Goal: Transaction & Acquisition: Purchase product/service

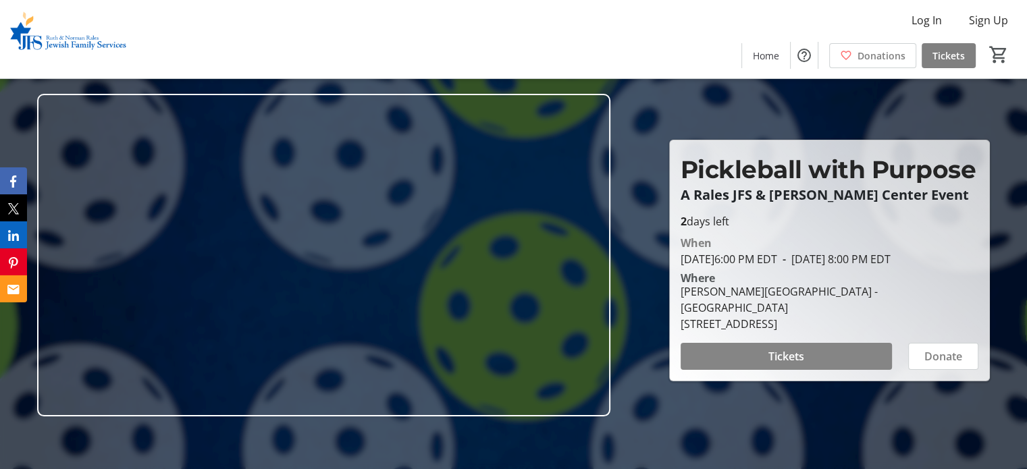
click at [789, 348] on span "Tickets" at bounding box center [786, 356] width 36 height 16
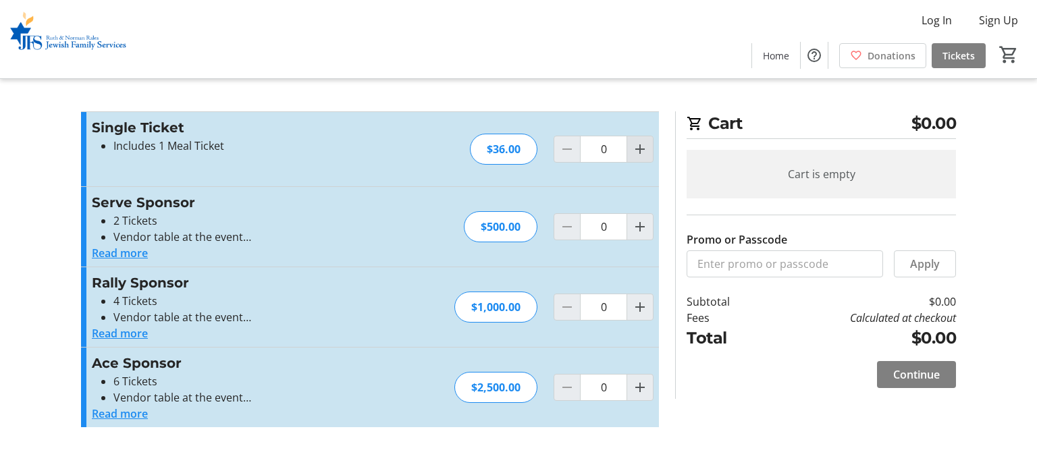
click at [640, 155] on mat-icon "Increment by one" at bounding box center [640, 149] width 16 height 16
type input "1"
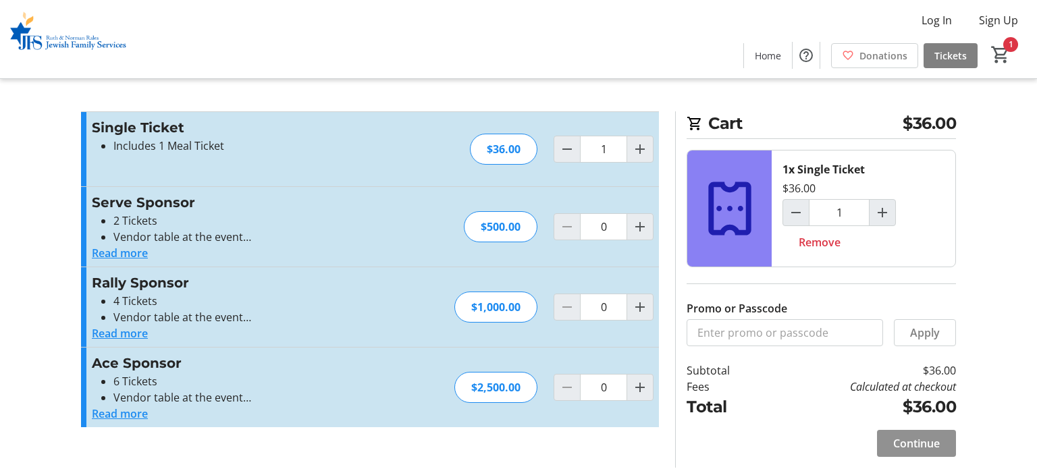
click at [932, 448] on span "Continue" at bounding box center [916, 443] width 47 height 16
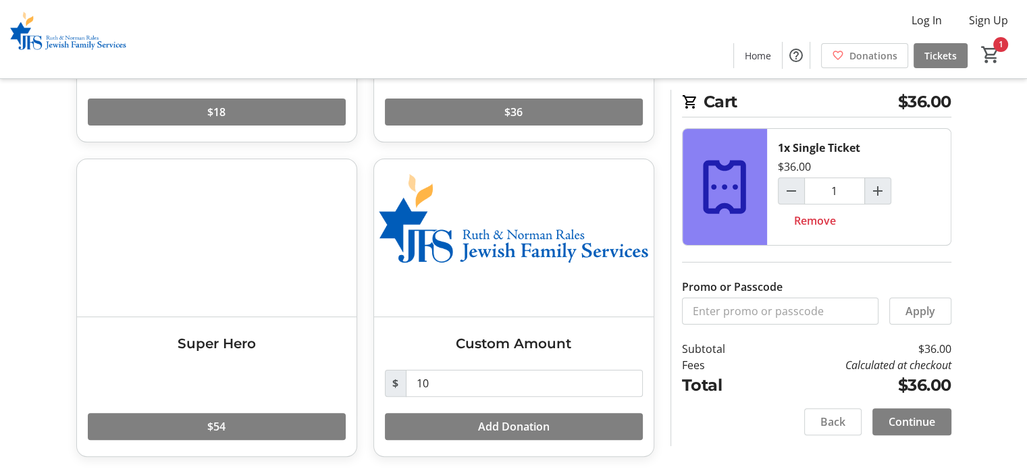
scroll to position [273, 0]
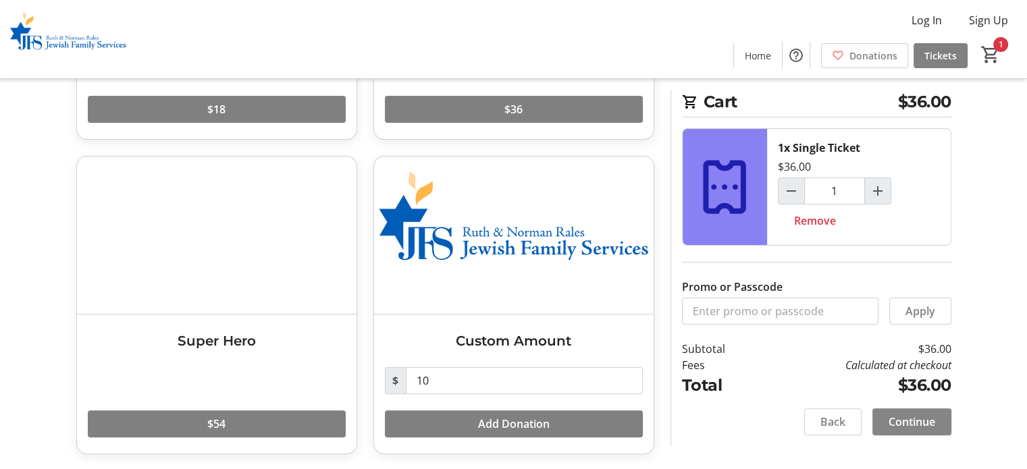
click at [927, 425] on span "Continue" at bounding box center [911, 422] width 47 height 16
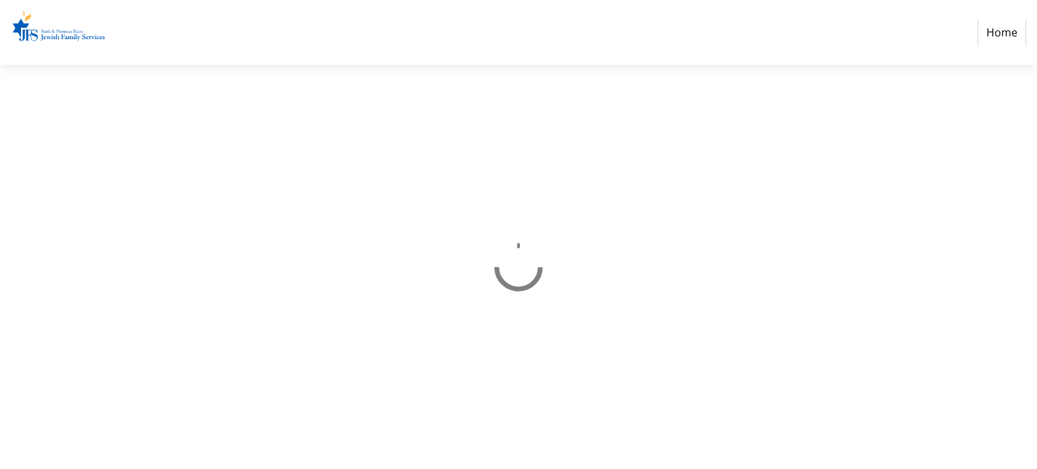
select select "US"
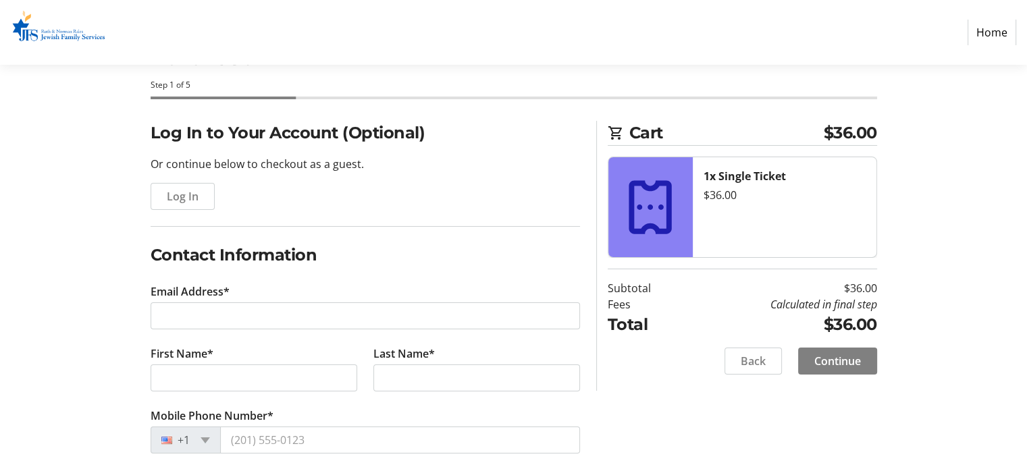
scroll to position [135, 0]
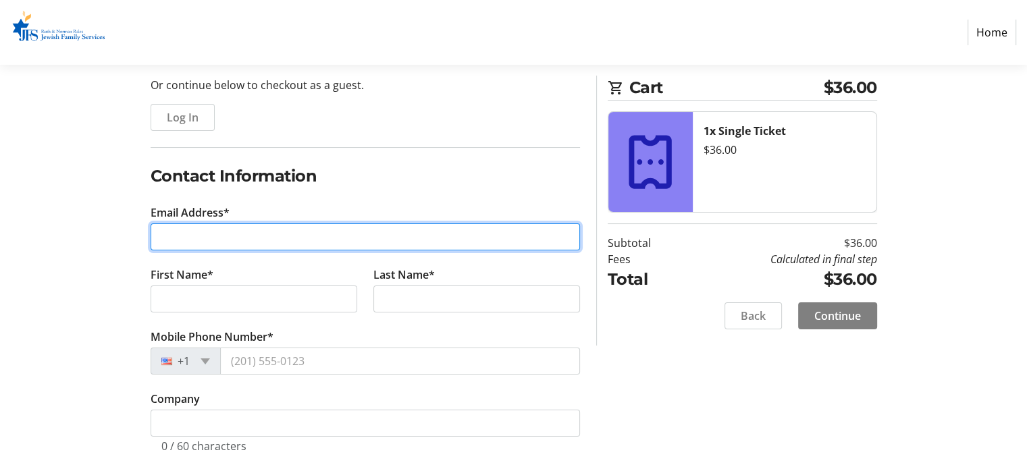
click at [335, 231] on input "Email Address*" at bounding box center [365, 236] width 429 height 27
type input "[EMAIL_ADDRESS][DOMAIN_NAME]"
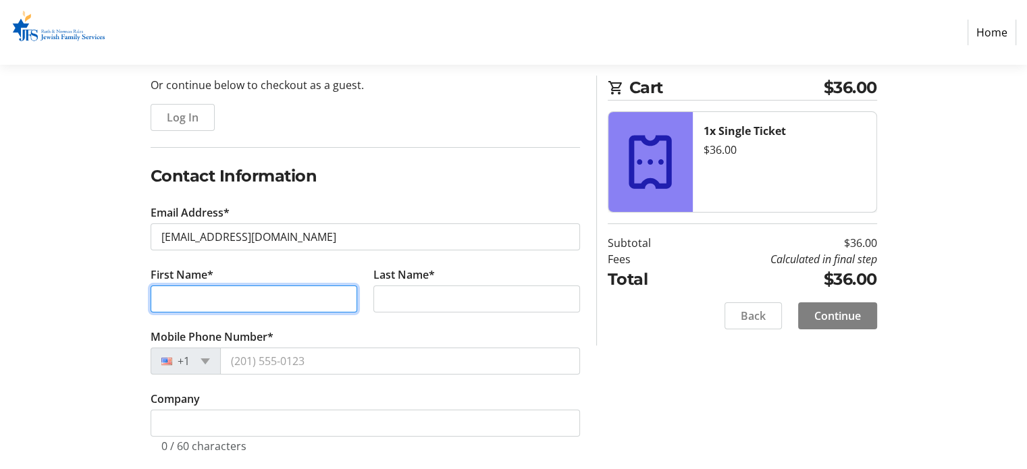
type input "[PERSON_NAME]"
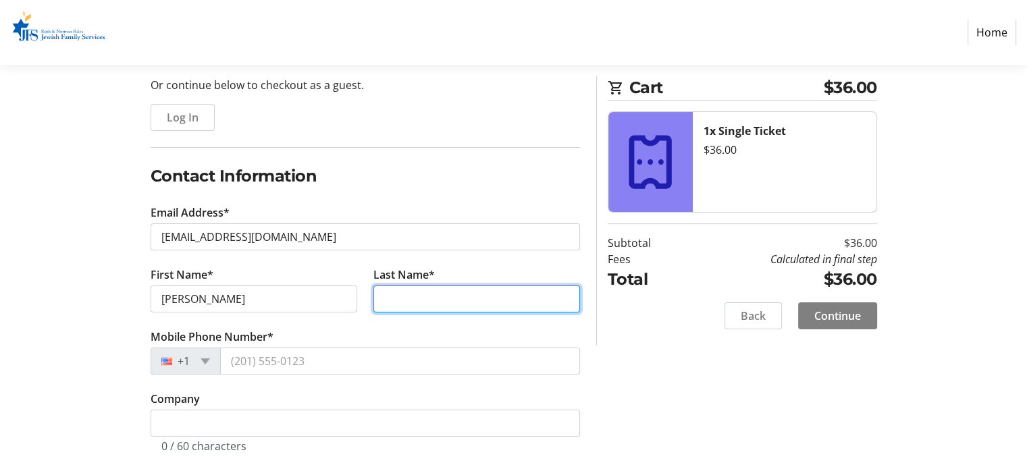
type input "[PERSON_NAME]"
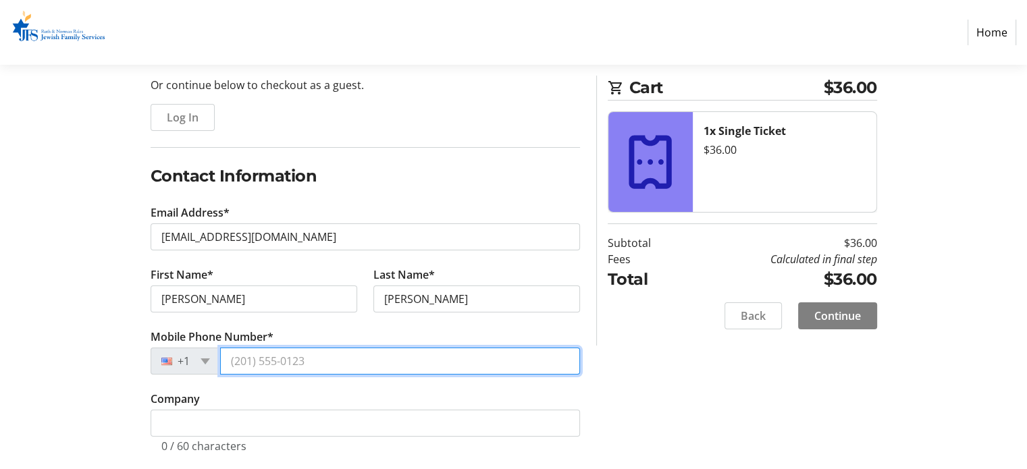
type input "[PHONE_NUMBER]"
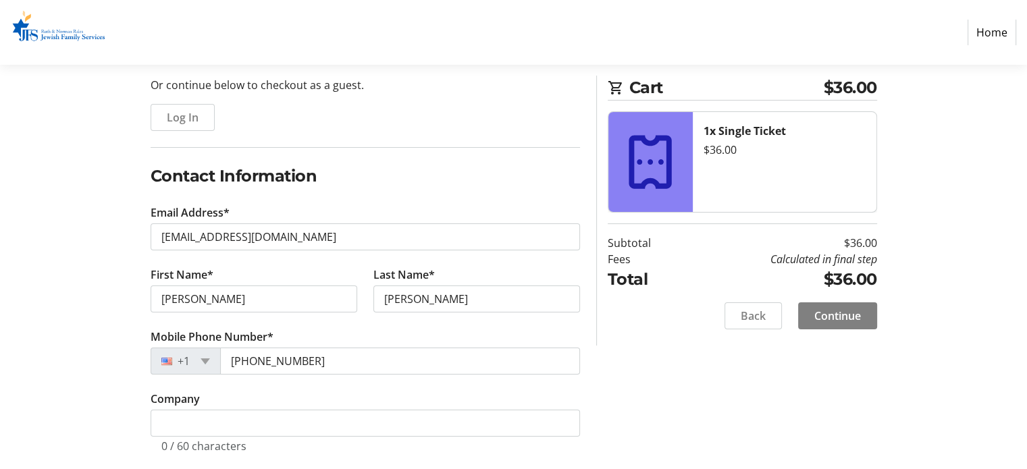
type input "[STREET_ADDRESS]"
type input "[GEOGRAPHIC_DATA]"
select select "FL"
type input "33404"
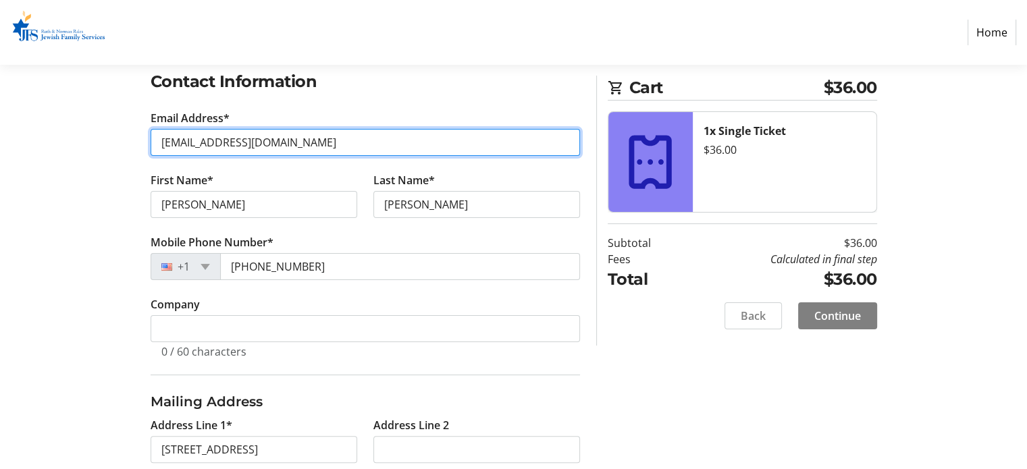
scroll to position [338, 0]
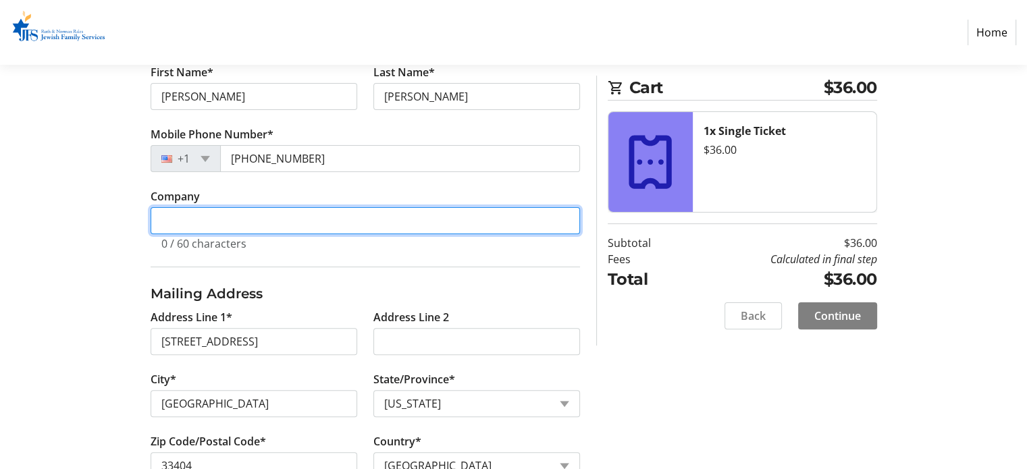
click at [317, 221] on input "Company" at bounding box center [365, 220] width 429 height 27
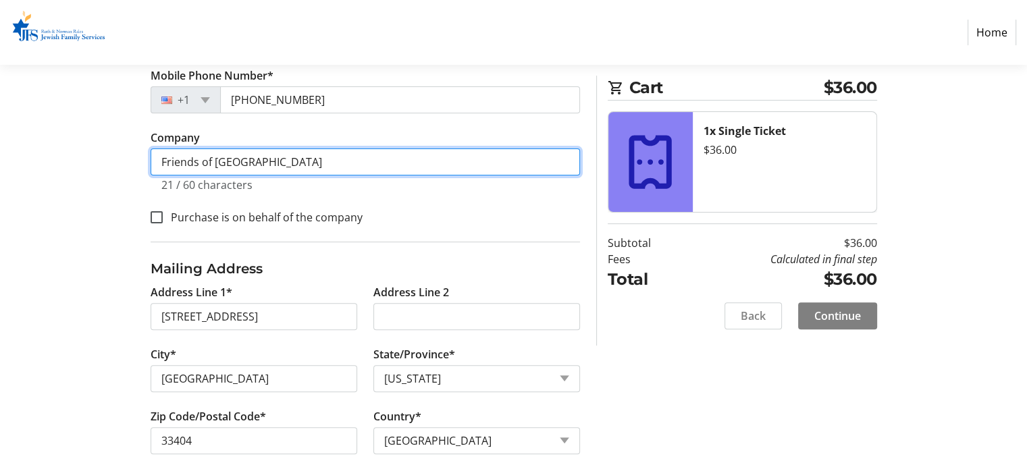
scroll to position [410, 0]
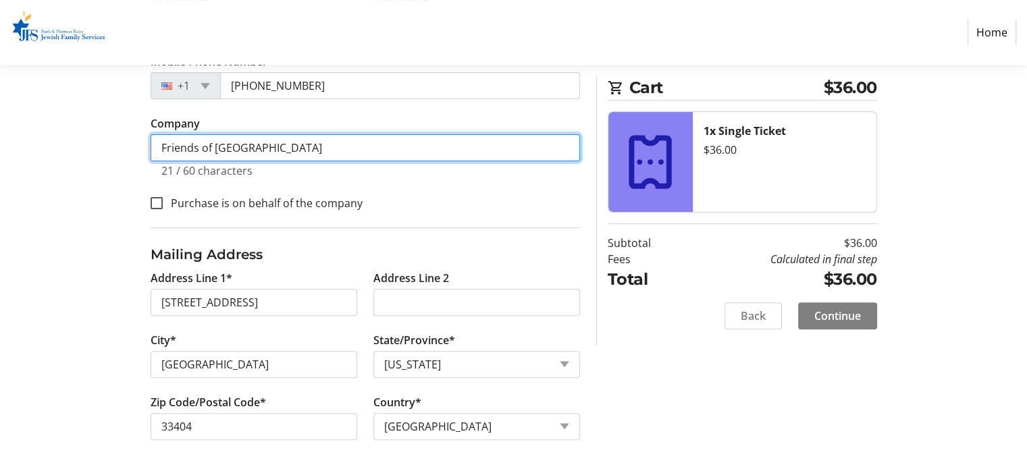
type input "Friends of [GEOGRAPHIC_DATA]"
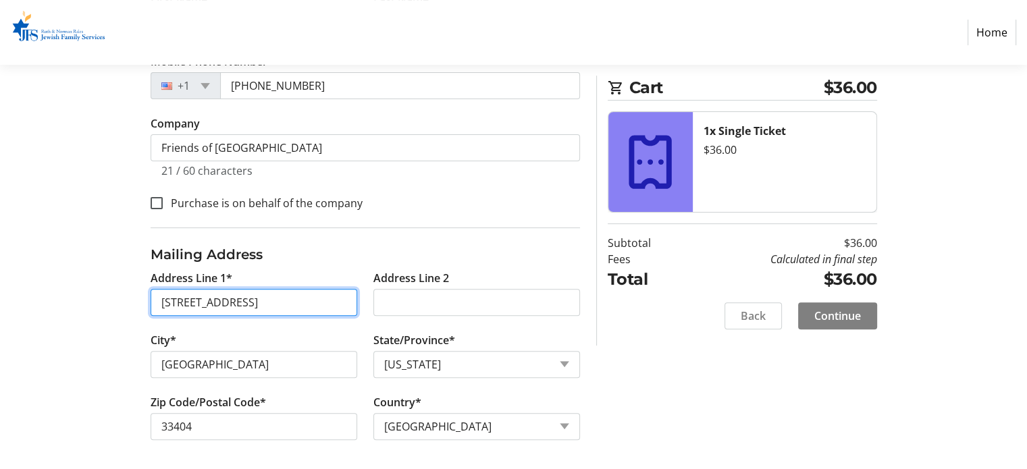
drag, startPoint x: 319, startPoint y: 303, endPoint x: 122, endPoint y: 296, distance: 196.6
click at [122, 296] on div "Log In to Your Account (Optional) Or continue below to checkout as a guest. Log…" at bounding box center [513, 119] width 891 height 706
type input "[STREET_ADDRESS]"
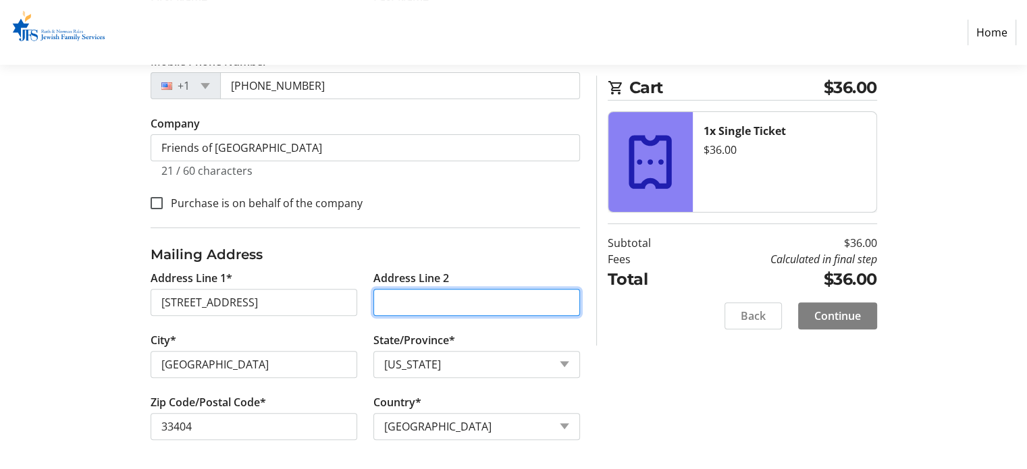
click at [404, 296] on input "Address Line 2" at bounding box center [476, 302] width 207 height 27
type input "Apt E"
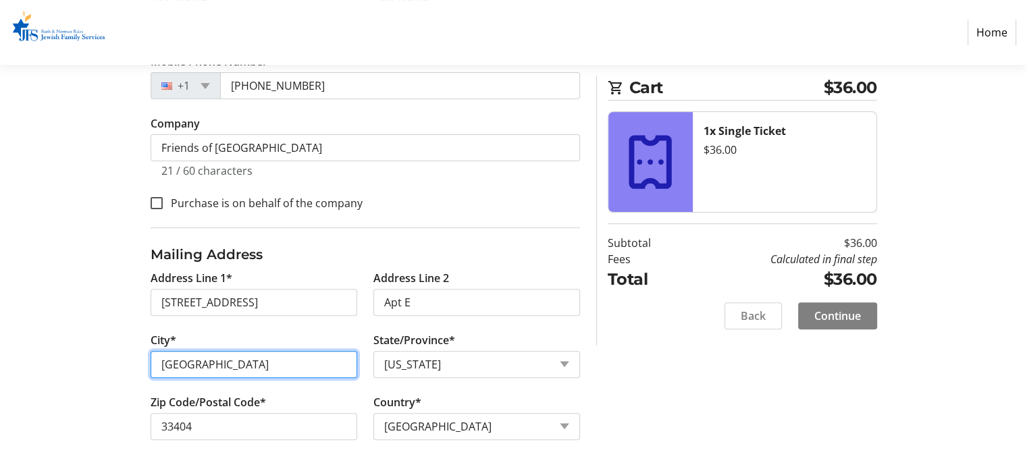
click at [275, 364] on input "[GEOGRAPHIC_DATA]" at bounding box center [254, 364] width 207 height 27
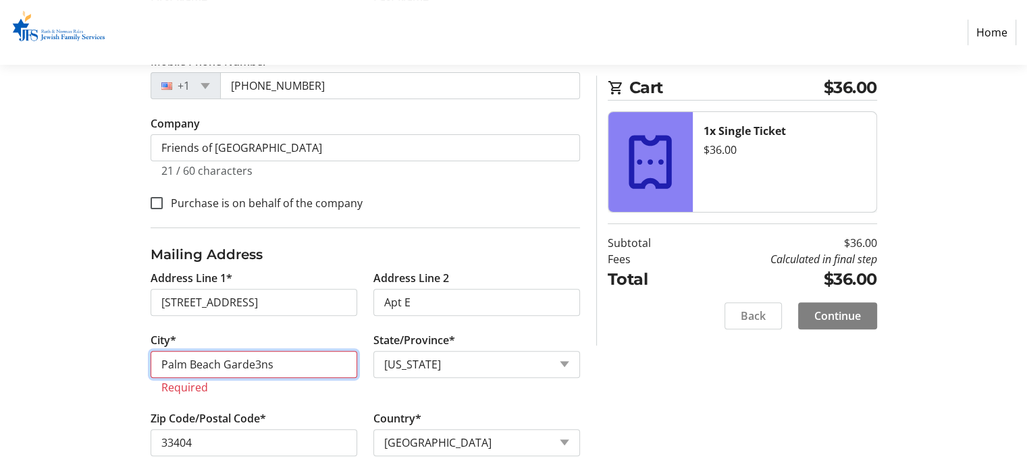
type input "Palm Beach Garde3ns"
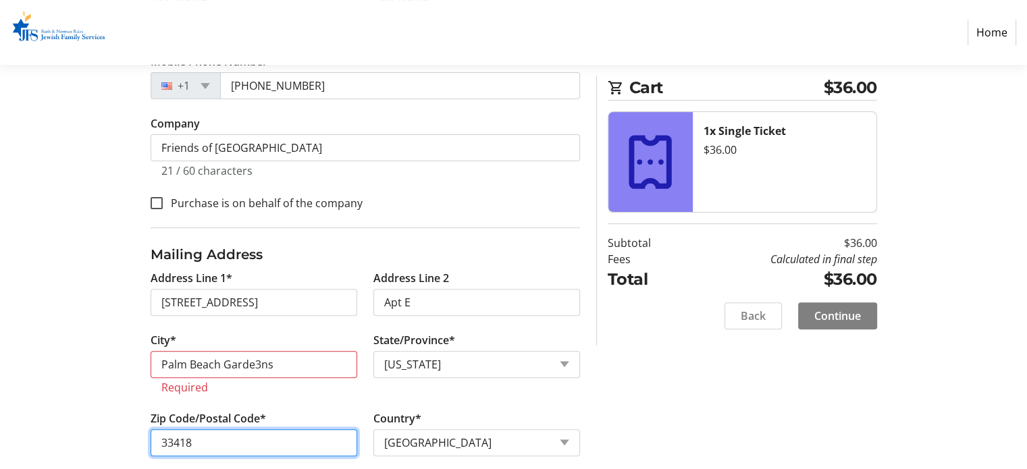
type input "33418"
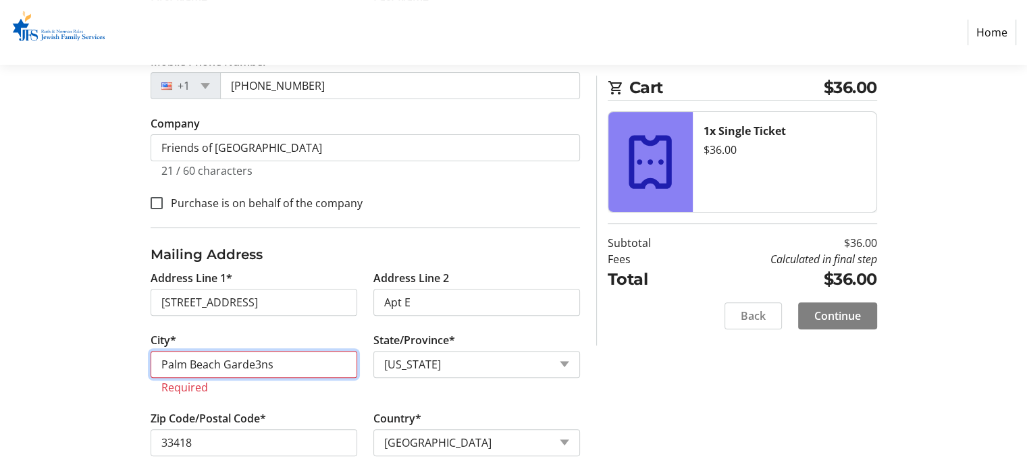
click at [319, 359] on input "Palm Beach Garde3ns" at bounding box center [254, 364] width 207 height 27
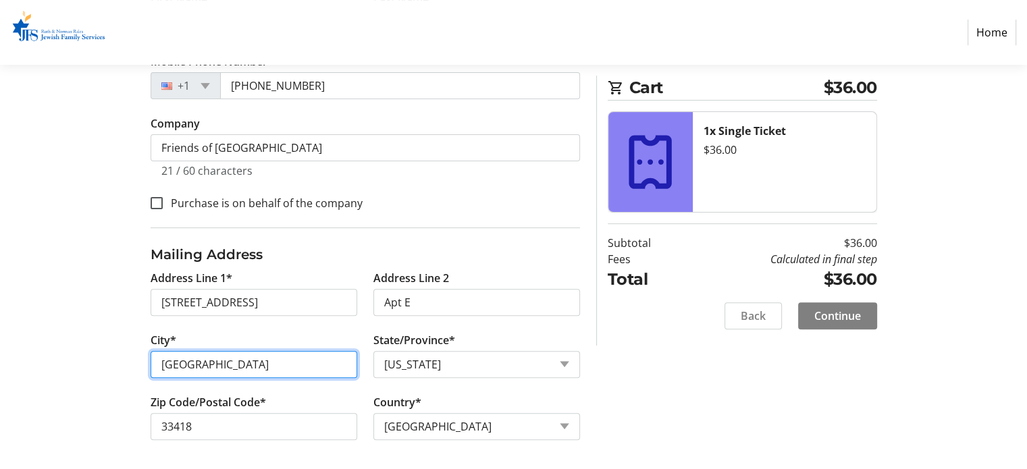
type input "[GEOGRAPHIC_DATA]"
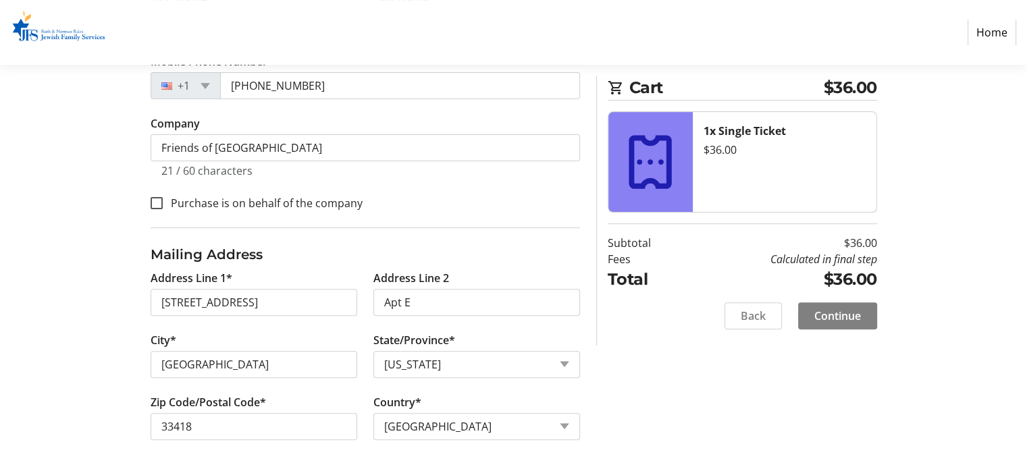
click at [643, 346] on div "Log In to Your Account (Optional) Or continue below to checkout as a guest. Log…" at bounding box center [513, 119] width 891 height 706
click at [828, 313] on span "Continue" at bounding box center [837, 316] width 47 height 16
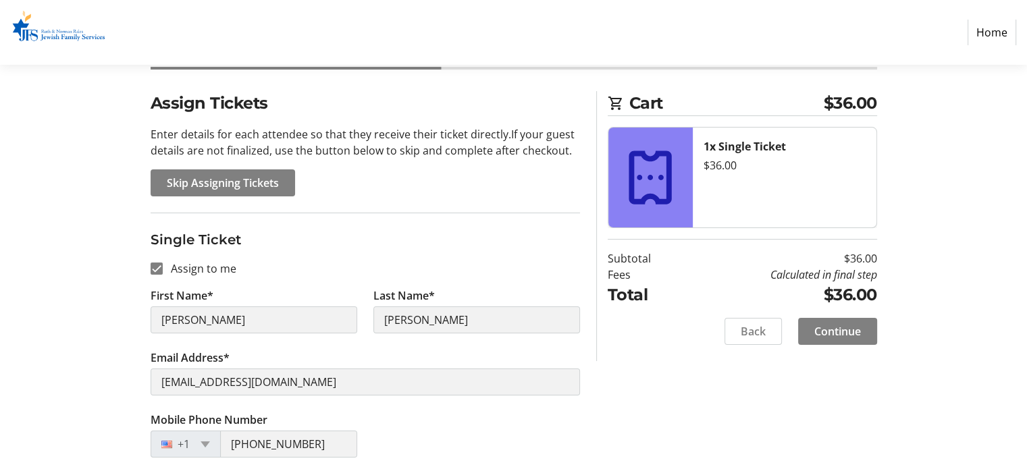
scroll to position [151, 0]
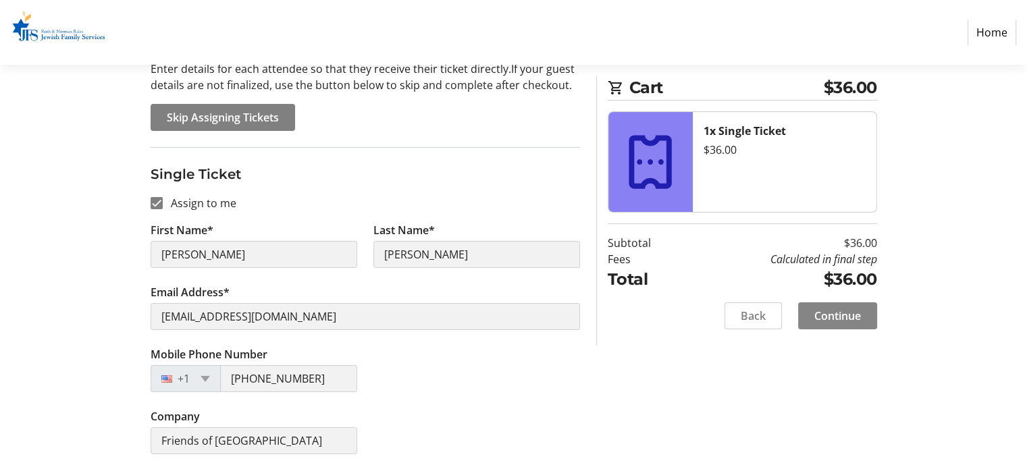
click at [863, 313] on span at bounding box center [837, 316] width 79 height 32
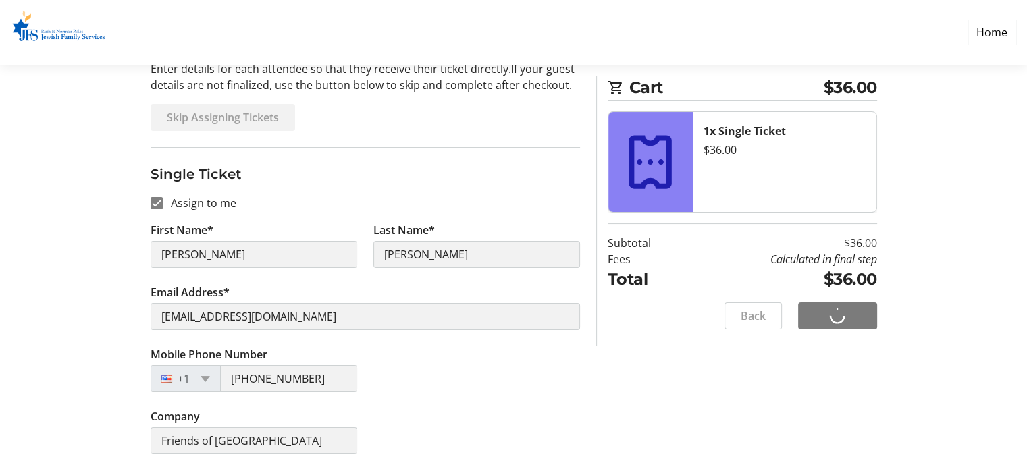
scroll to position [0, 0]
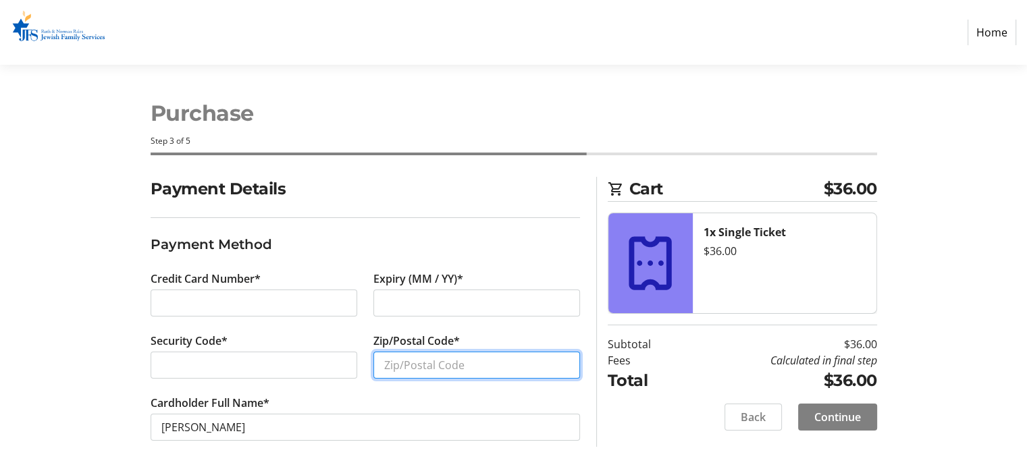
click at [449, 366] on input "Zip/Postal Code*" at bounding box center [476, 365] width 207 height 27
type input "33418"
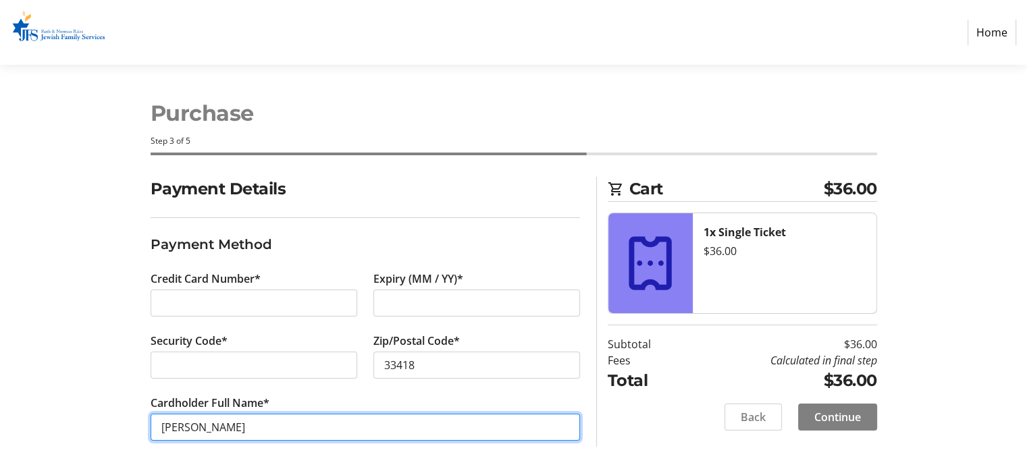
click at [450, 428] on input "[PERSON_NAME]" at bounding box center [365, 427] width 429 height 27
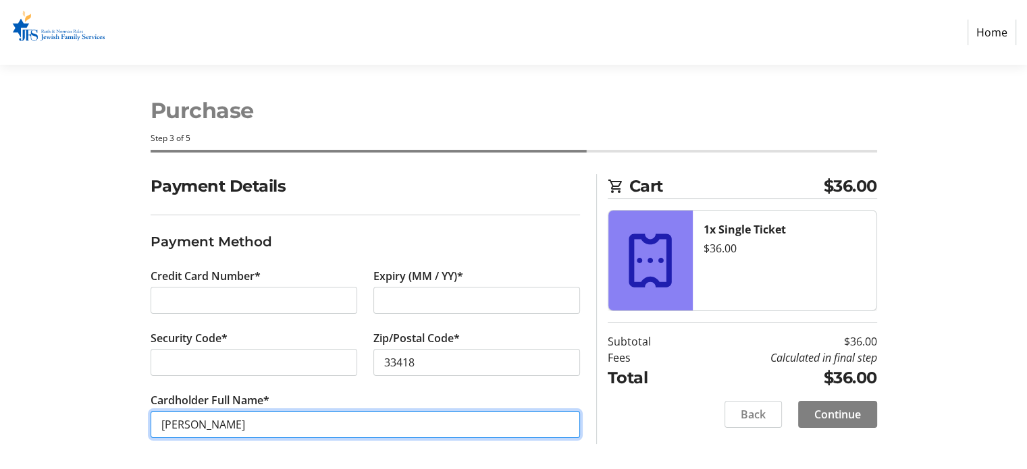
scroll to position [3, 0]
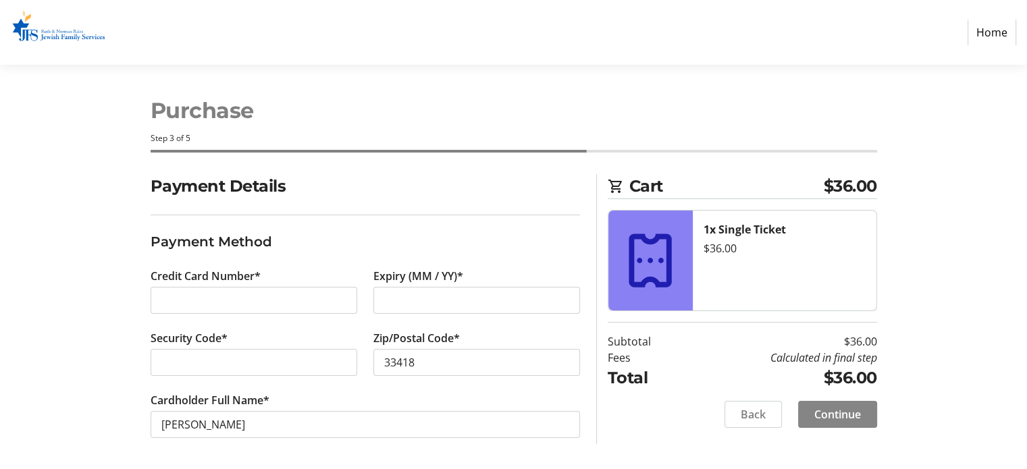
click at [816, 409] on span "Continue" at bounding box center [837, 414] width 47 height 16
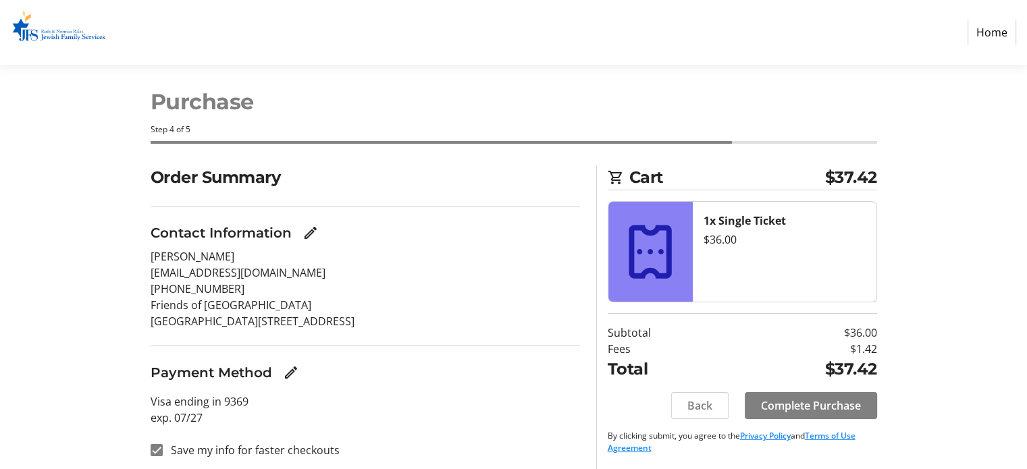
scroll to position [16, 0]
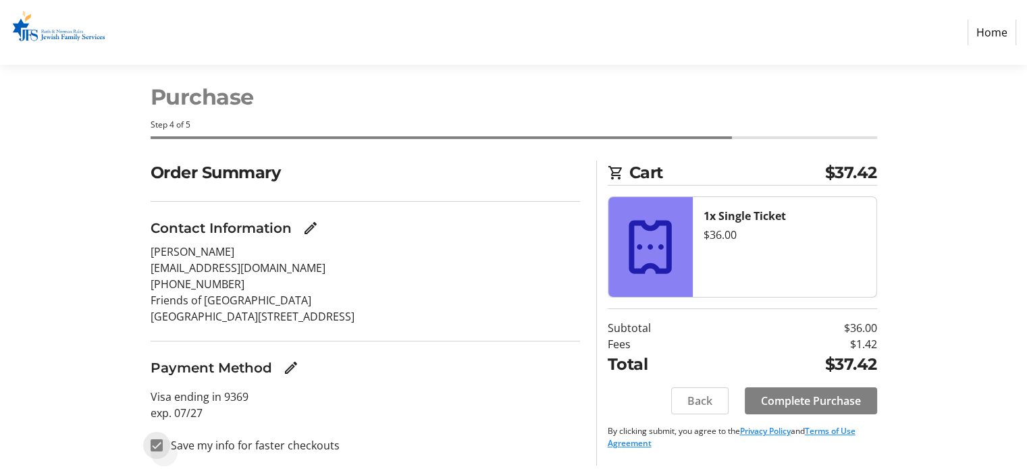
click at [154, 444] on input "Save my info for faster checkouts" at bounding box center [157, 446] width 12 height 12
checkbox input "false"
click at [818, 398] on span "Complete Purchase" at bounding box center [811, 401] width 100 height 16
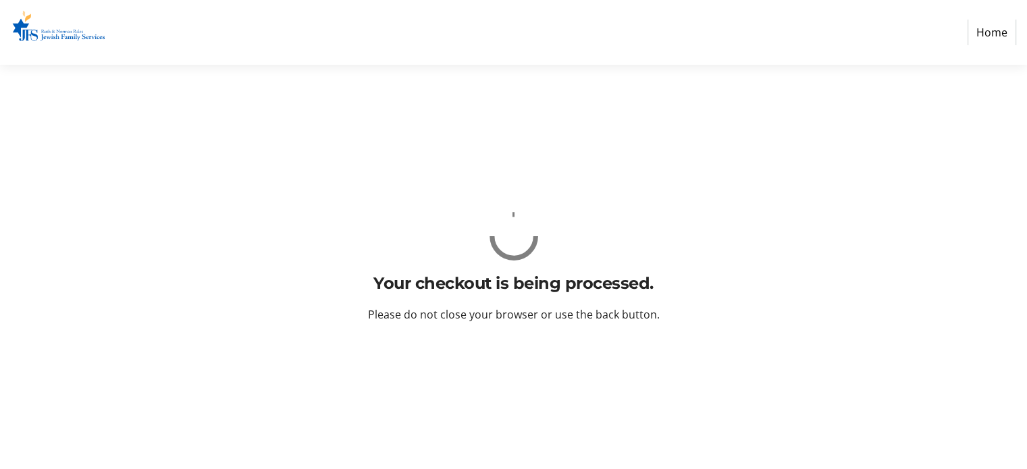
scroll to position [0, 0]
